Goal: Download file/media

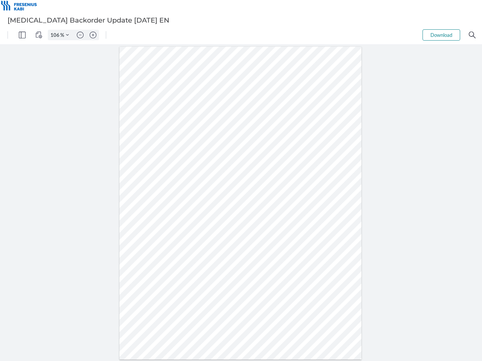
click at [22, 35] on img "Panel" at bounding box center [22, 35] width 7 height 7
click at [39, 35] on img "View Controls" at bounding box center [38, 35] width 7 height 7
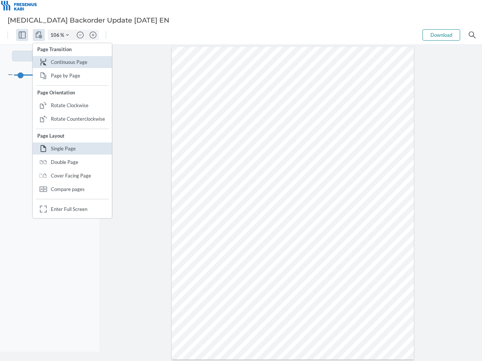
click at [56, 35] on input "106" at bounding box center [54, 35] width 12 height 7
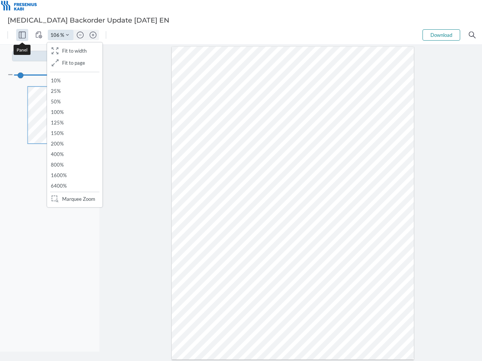
click at [67, 35] on img "Zoom Controls" at bounding box center [67, 34] width 3 height 3
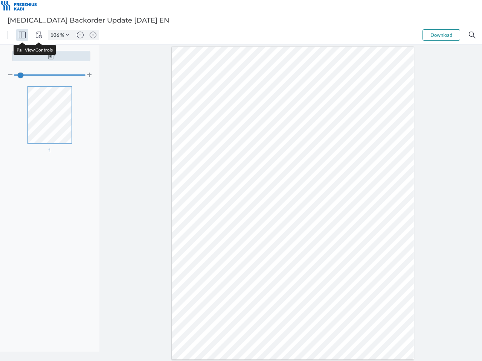
click at [80, 35] on img "Zoom out" at bounding box center [80, 35] width 7 height 7
click at [93, 35] on img "Zoom in" at bounding box center [93, 35] width 7 height 7
type input "106"
click at [441, 35] on button "Download" at bounding box center [441, 34] width 38 height 11
